Goal: Task Accomplishment & Management: Manage account settings

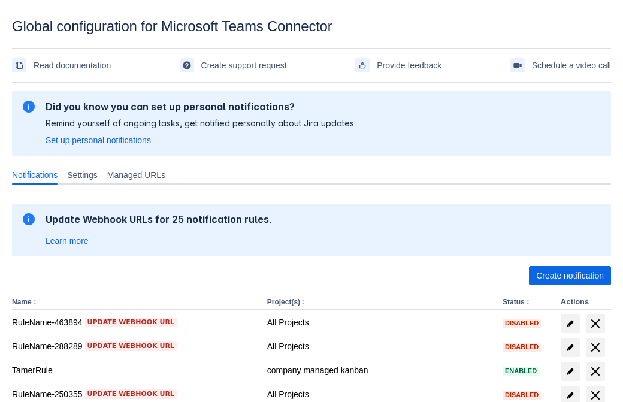
click at [570, 276] on span "Create notification" at bounding box center [570, 275] width 68 height 19
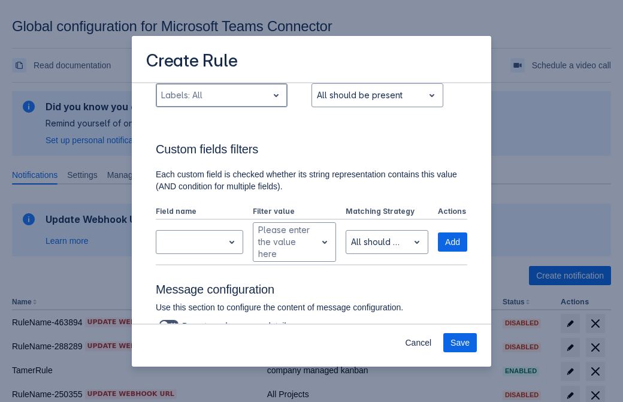
click at [221, 95] on div "Scrollable content" at bounding box center [212, 95] width 102 height 14
type input "626877_label"
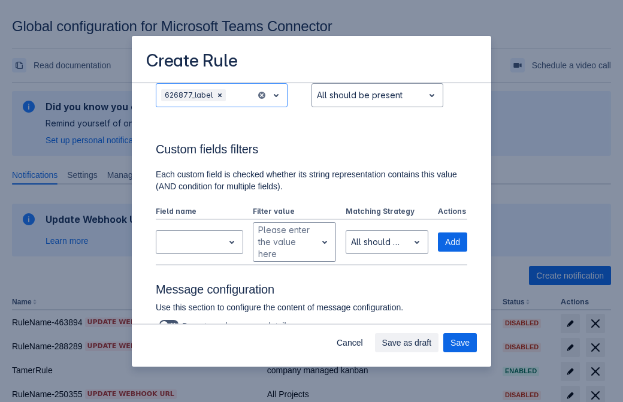
scroll to position [785, 0]
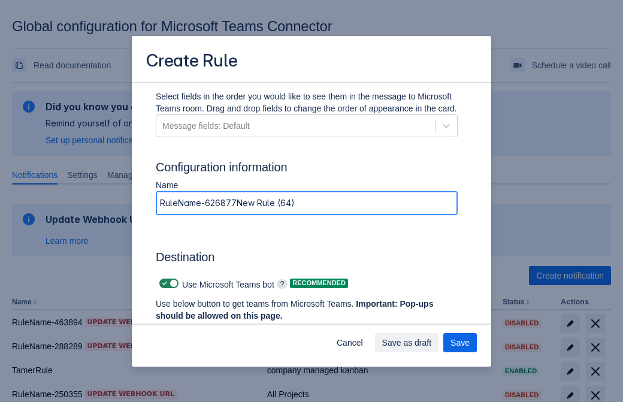
type input "RuleName-626877New Rule (64)"
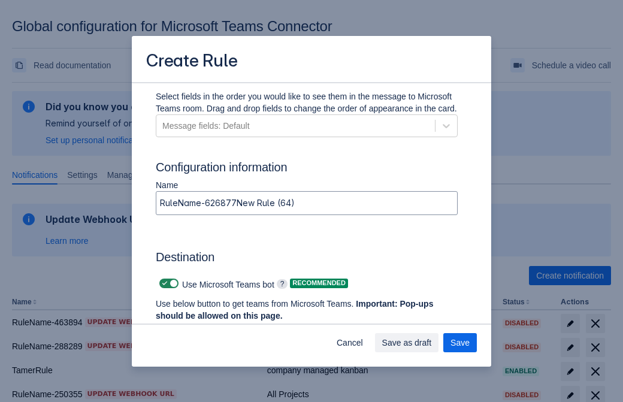
click at [163, 283] on span "Scrollable content" at bounding box center [165, 284] width 10 height 10
click at [163, 283] on input "Scrollable content" at bounding box center [163, 284] width 8 height 8
checkbox input "false"
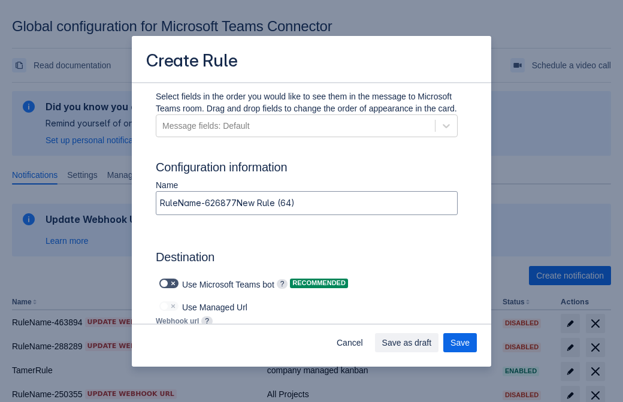
type input "https://prod-172.westeurope.logic.azure.com:443/workflows/ae977bb6ae334c9d95dfe…"
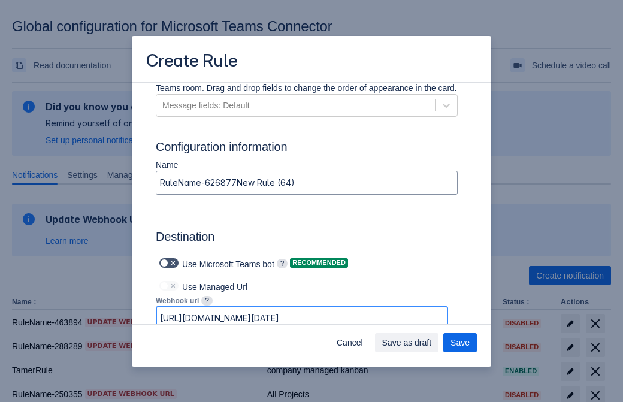
click at [432, 343] on span "Save as draft" at bounding box center [407, 342] width 50 height 19
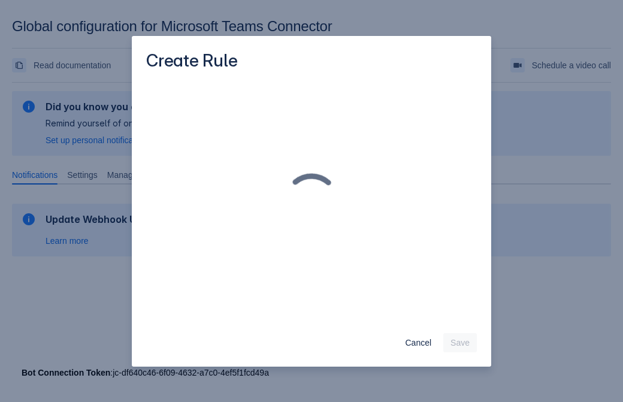
scroll to position [0, 0]
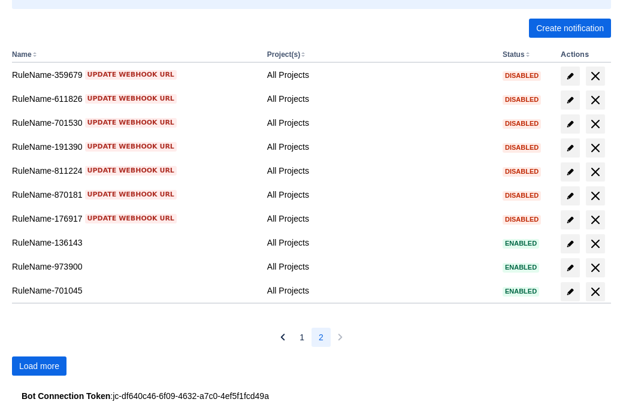
click at [39, 366] on span "Load more" at bounding box center [39, 365] width 40 height 19
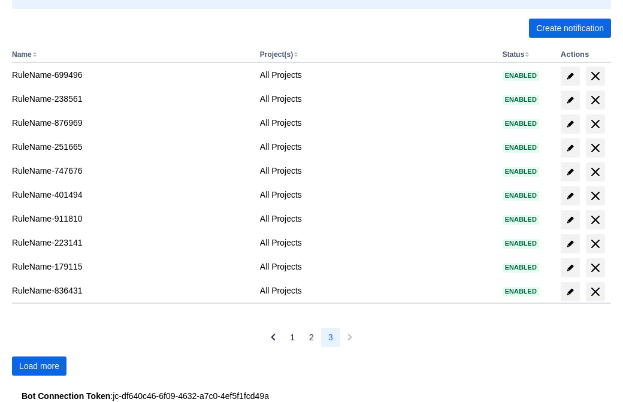
click at [39, 366] on span "Load more" at bounding box center [39, 365] width 40 height 19
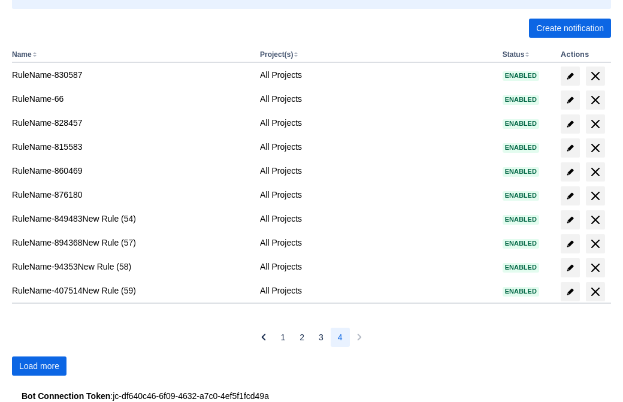
click at [39, 366] on span "Load more" at bounding box center [39, 365] width 40 height 19
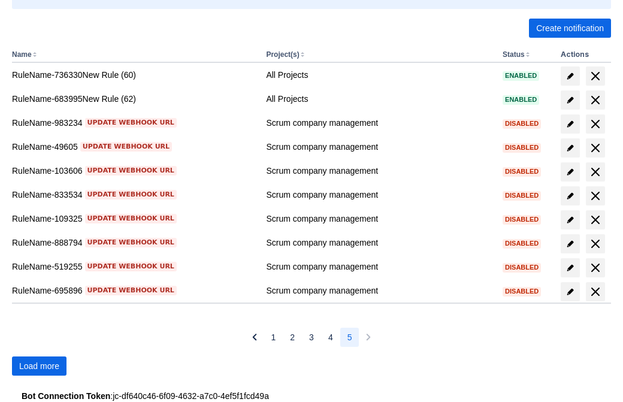
click at [39, 366] on span "Load more" at bounding box center [39, 365] width 40 height 19
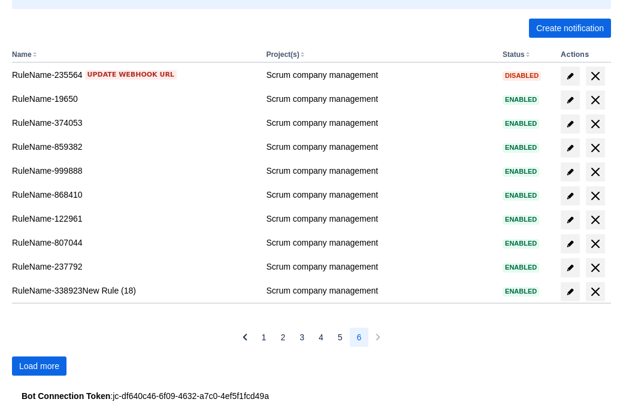
click at [39, 366] on span "Load more" at bounding box center [39, 365] width 40 height 19
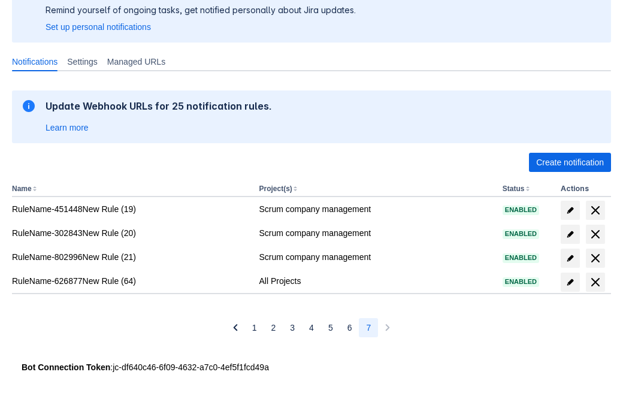
scroll to position [113, 0]
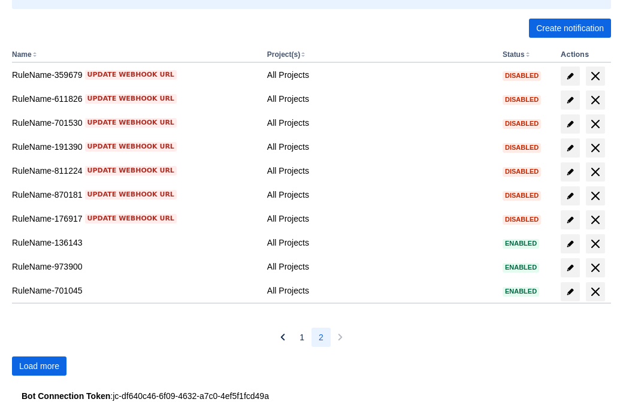
click at [39, 366] on span "Load more" at bounding box center [39, 365] width 40 height 19
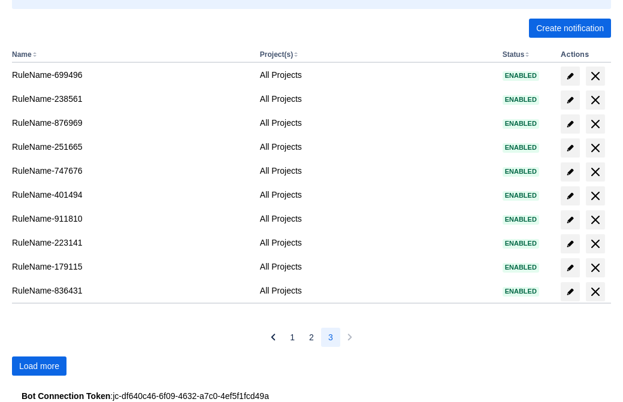
click at [39, 366] on span "Load more" at bounding box center [39, 365] width 40 height 19
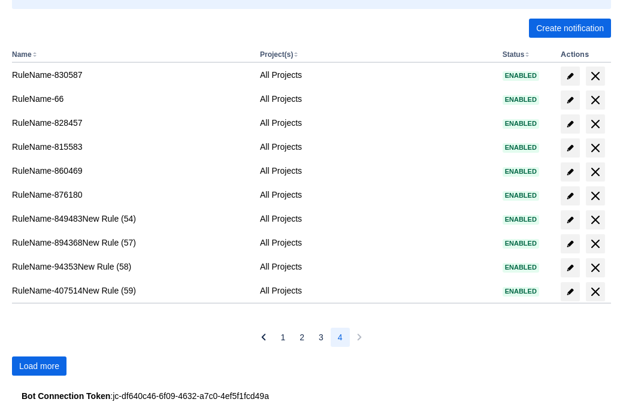
click at [39, 366] on span "Load more" at bounding box center [39, 365] width 40 height 19
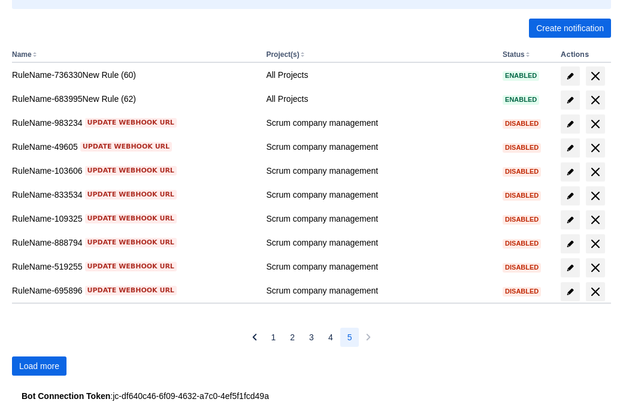
click at [39, 366] on span "Load more" at bounding box center [39, 365] width 40 height 19
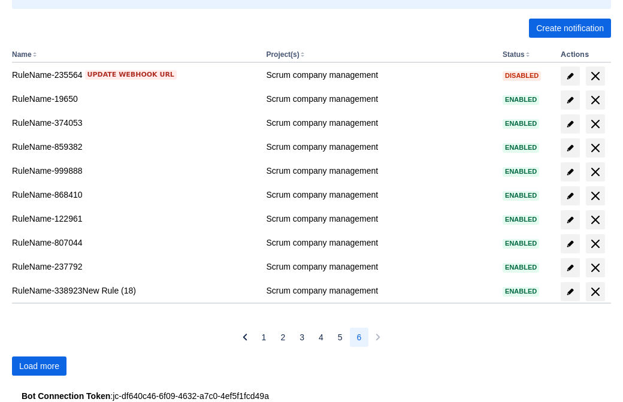
click at [39, 366] on span "Load more" at bounding box center [39, 365] width 40 height 19
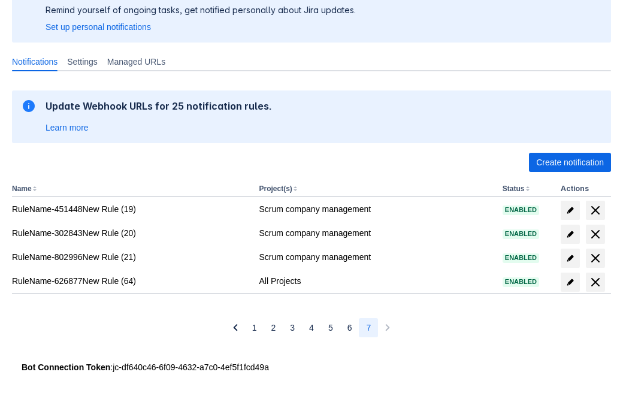
scroll to position [113, 0]
click at [595, 282] on span "delete" at bounding box center [595, 282] width 14 height 14
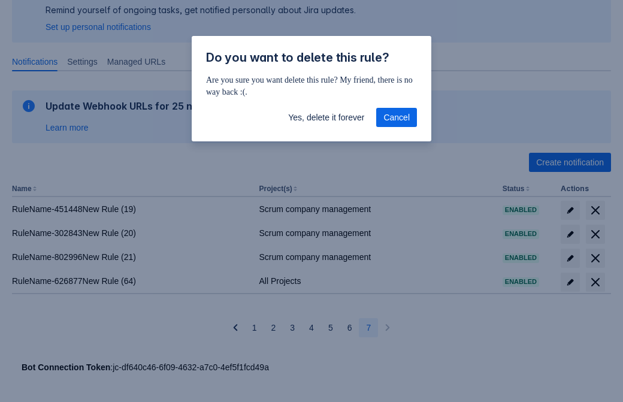
click at [326, 117] on span "Yes, delete it forever" at bounding box center [326, 117] width 76 height 19
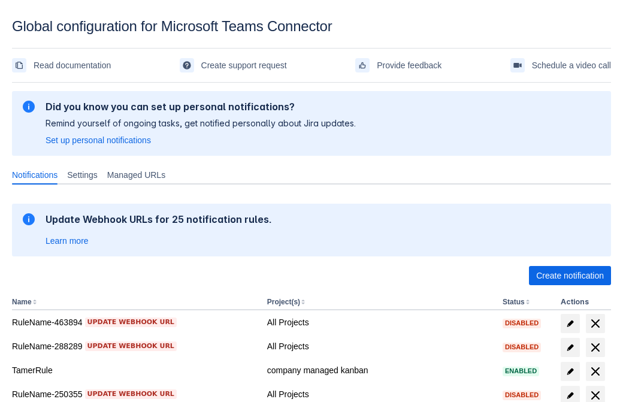
click at [570, 276] on span "Create notification" at bounding box center [570, 275] width 68 height 19
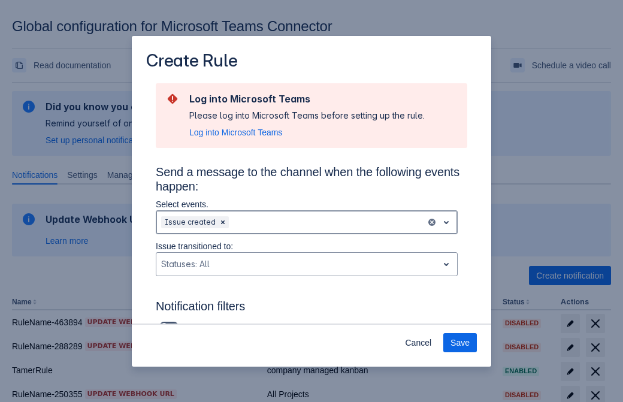
click at [307, 222] on div "Scrollable content" at bounding box center [326, 222] width 190 height 14
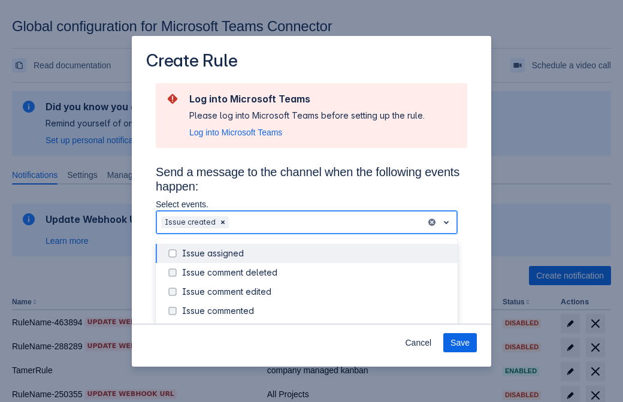
click at [316, 324] on div "Issue created" at bounding box center [316, 330] width 268 height 12
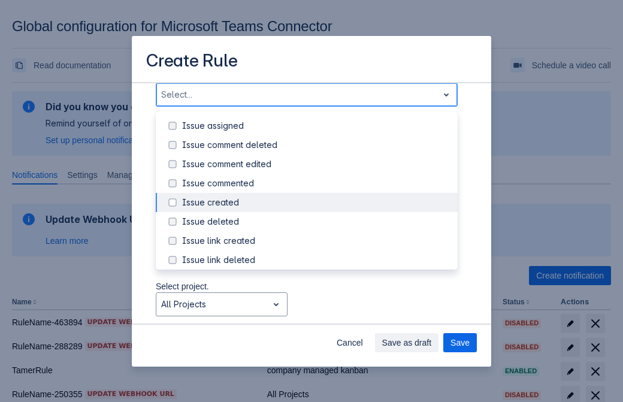
click at [316, 312] on div "Issue updated" at bounding box center [316, 318] width 268 height 12
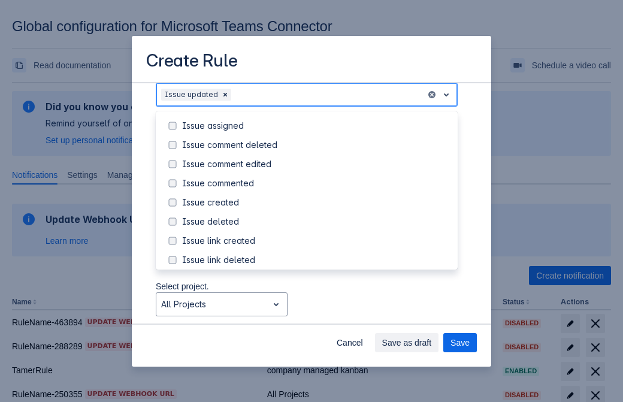
scroll to position [127, 0]
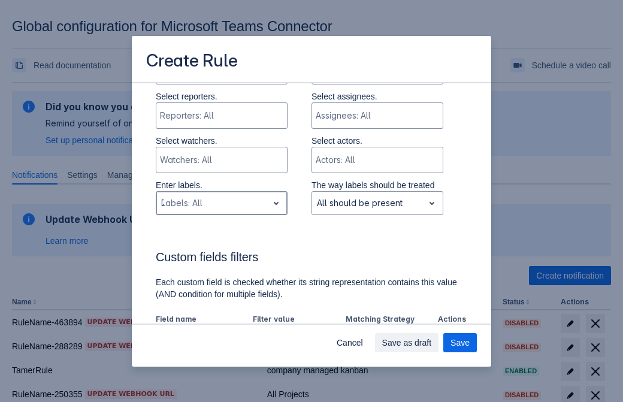
type input "773579_label"
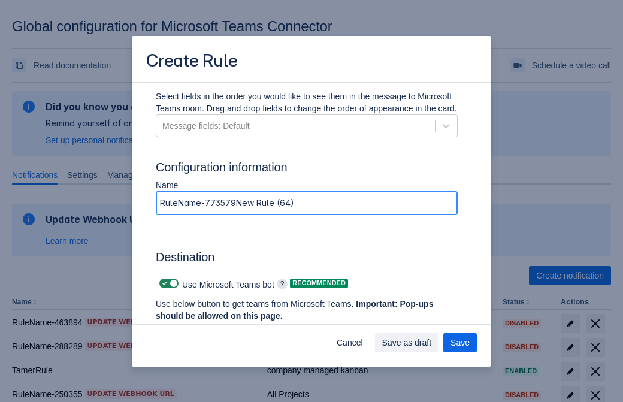
type input "RuleName-773579New Rule (64)"
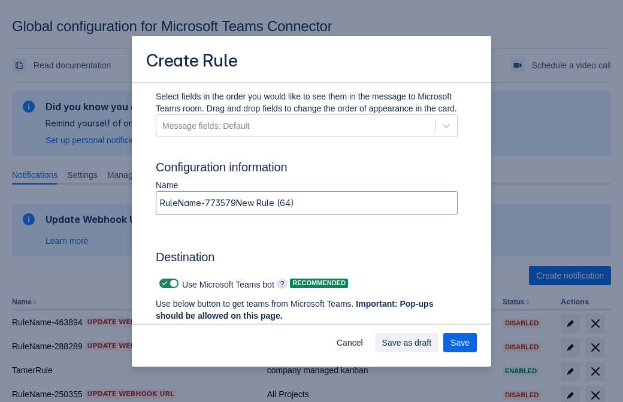
click at [163, 283] on span "Scrollable content" at bounding box center [165, 284] width 10 height 10
click at [163, 283] on input "Scrollable content" at bounding box center [163, 284] width 8 height 8
checkbox input "false"
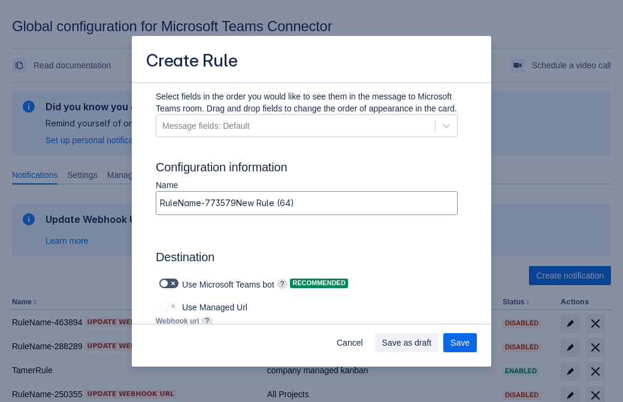
type input "https://prod-112.westeurope.logic.azure.com:443/workflows/bae959254738451b85002…"
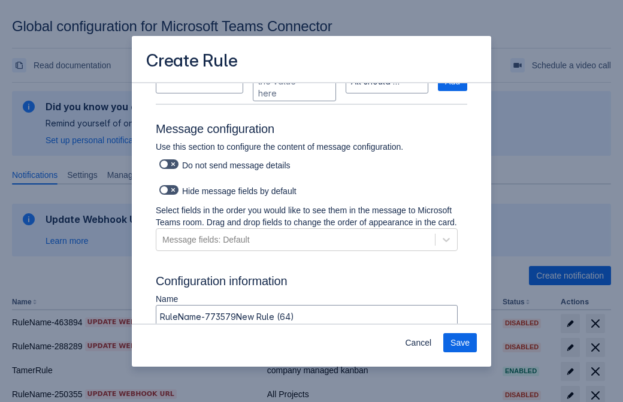
click at [460, 343] on span "Save" at bounding box center [460, 342] width 19 height 19
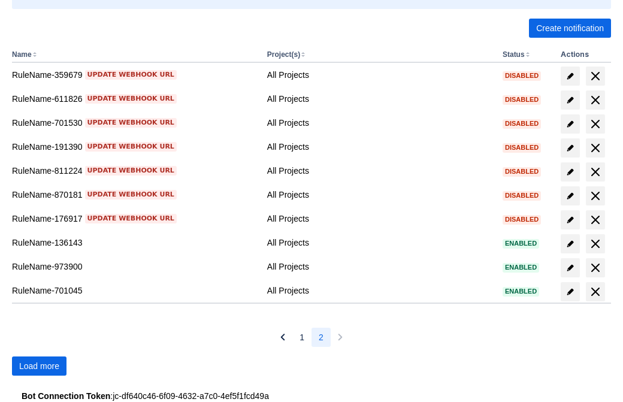
click at [39, 366] on span "Load more" at bounding box center [39, 365] width 40 height 19
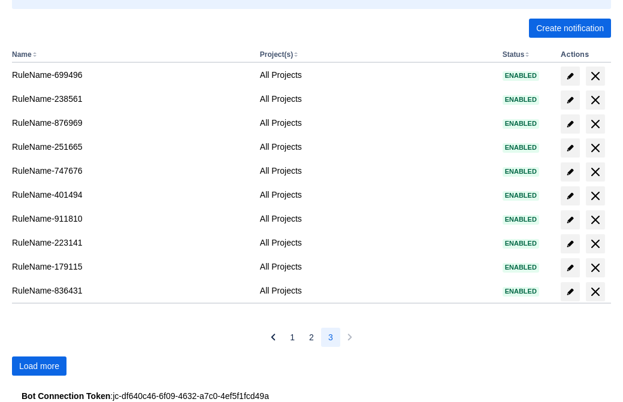
click at [39, 366] on span "Load more" at bounding box center [39, 365] width 40 height 19
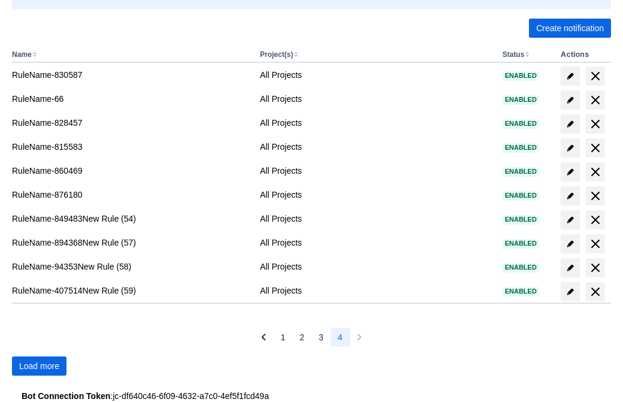
click at [39, 366] on span "Load more" at bounding box center [39, 365] width 40 height 19
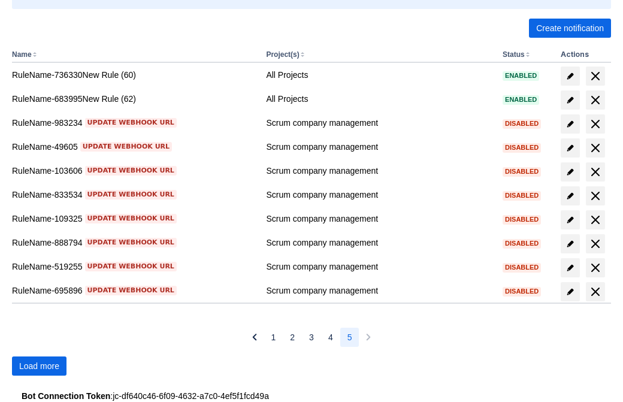
click at [39, 366] on span "Load more" at bounding box center [39, 365] width 40 height 19
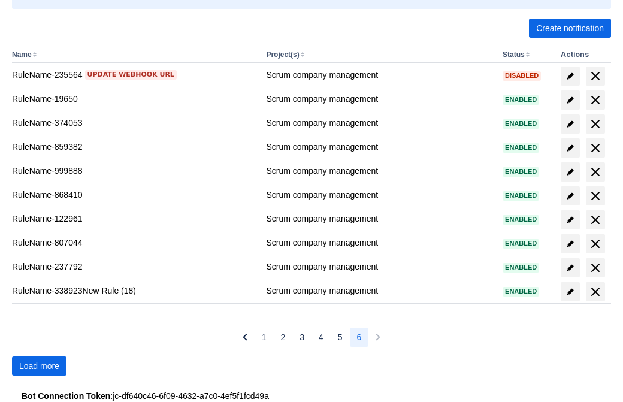
click at [39, 366] on span "Load more" at bounding box center [39, 365] width 40 height 19
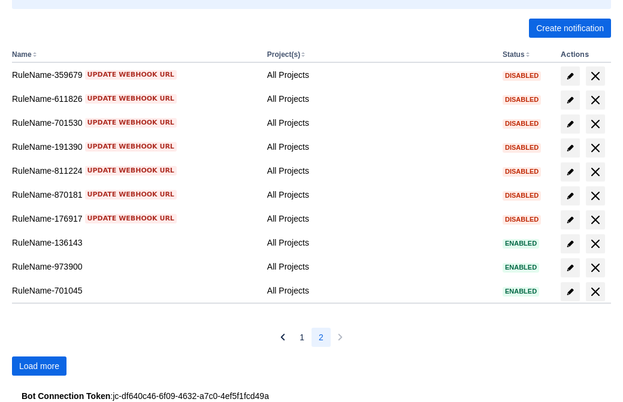
click at [39, 366] on span "Load more" at bounding box center [39, 365] width 40 height 19
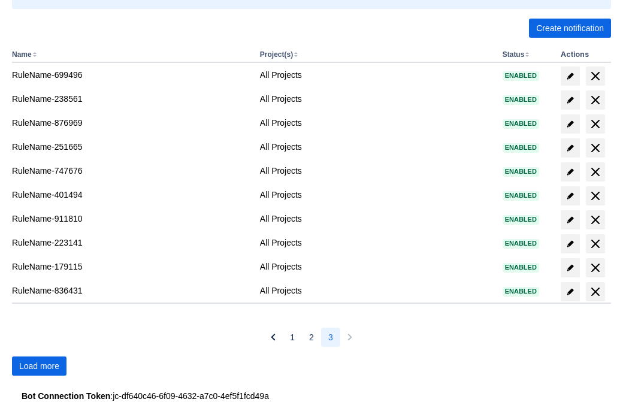
click at [39, 366] on span "Load more" at bounding box center [39, 365] width 40 height 19
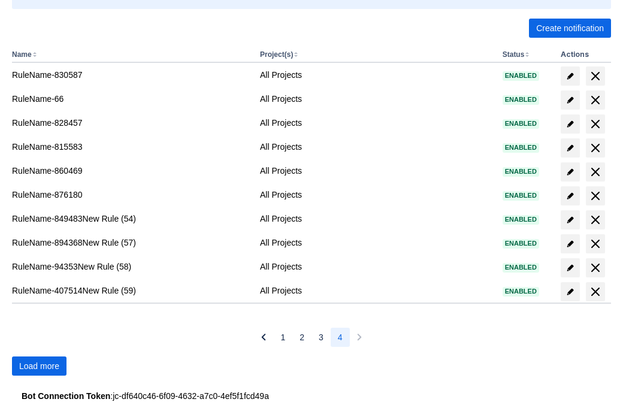
click at [39, 366] on span "Load more" at bounding box center [39, 365] width 40 height 19
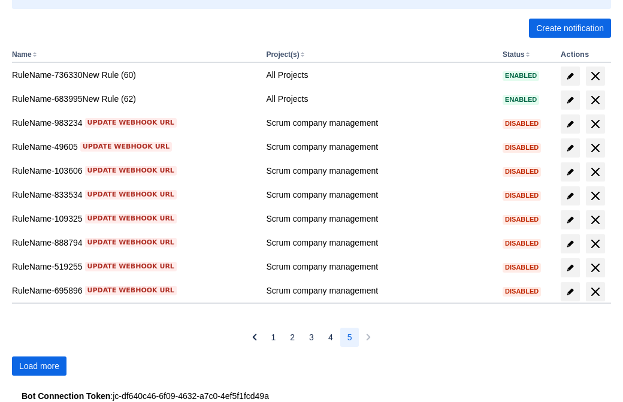
click at [39, 366] on span "Load more" at bounding box center [39, 365] width 40 height 19
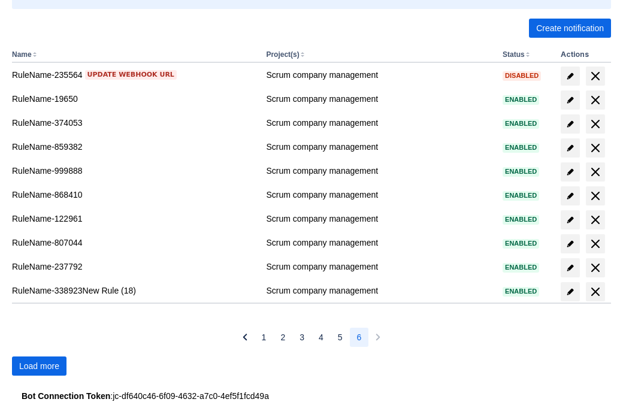
click at [39, 366] on span "Load more" at bounding box center [39, 365] width 40 height 19
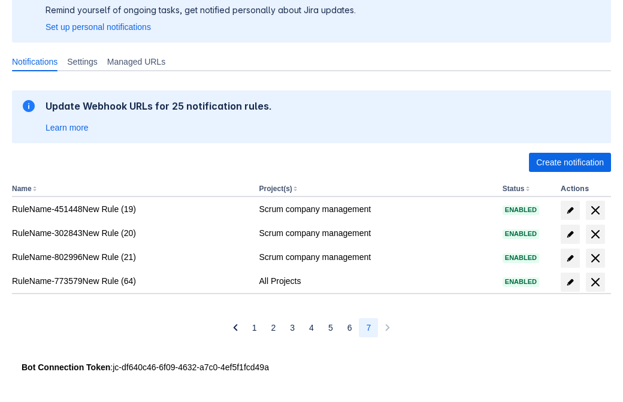
scroll to position [113, 0]
click at [595, 282] on span "delete" at bounding box center [595, 282] width 14 height 14
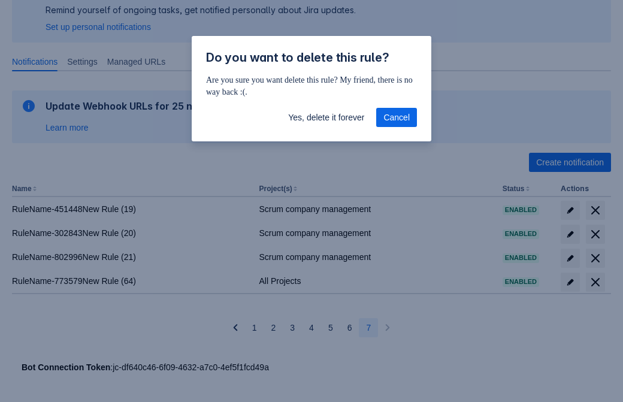
click at [326, 117] on span "Yes, delete it forever" at bounding box center [326, 117] width 76 height 19
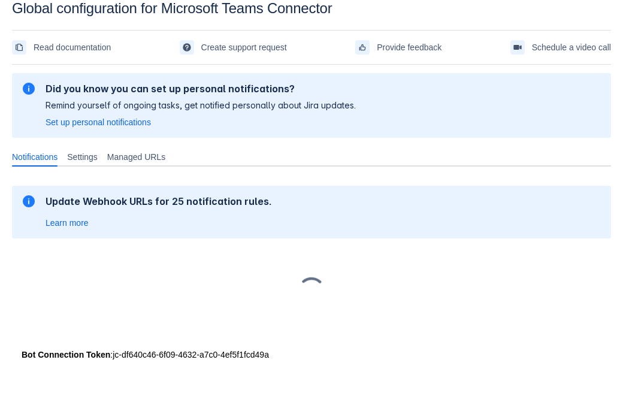
scroll to position [18, 0]
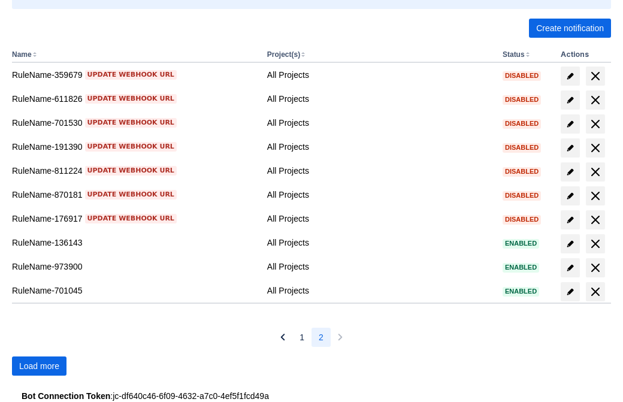
click at [39, 366] on span "Load more" at bounding box center [39, 365] width 40 height 19
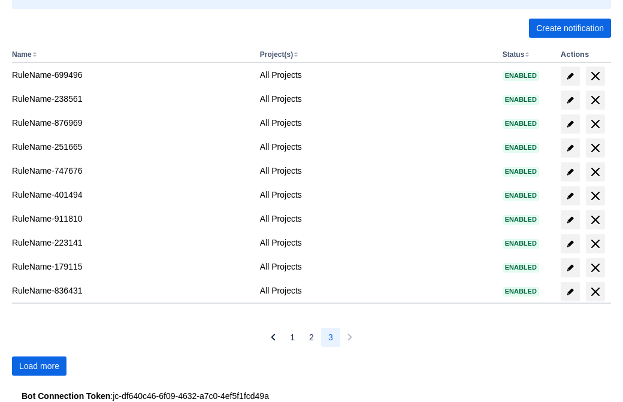
click at [39, 366] on span "Load more" at bounding box center [39, 365] width 40 height 19
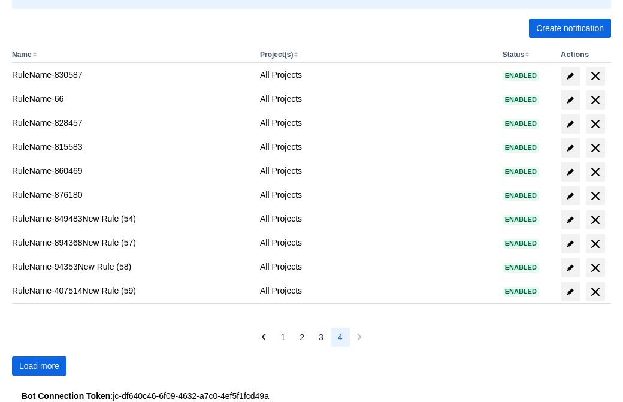
click at [39, 366] on span "Load more" at bounding box center [39, 365] width 40 height 19
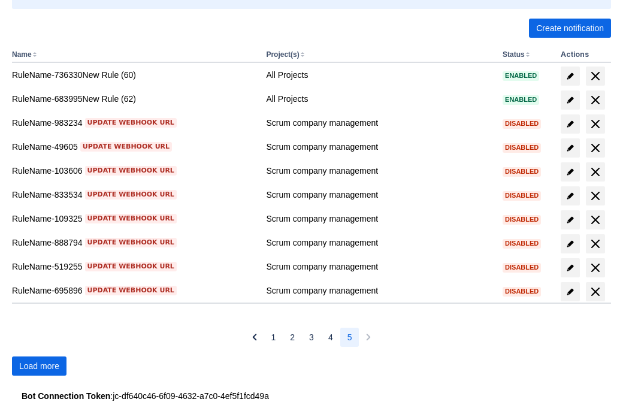
click at [39, 366] on span "Load more" at bounding box center [39, 365] width 40 height 19
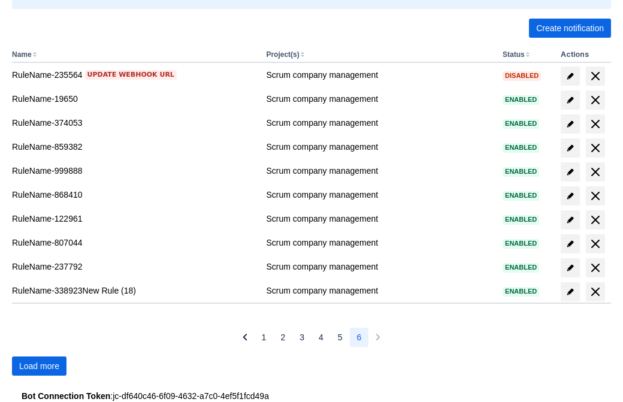
click at [39, 366] on span "Load more" at bounding box center [39, 365] width 40 height 19
